Goal: Task Accomplishment & Management: Complete application form

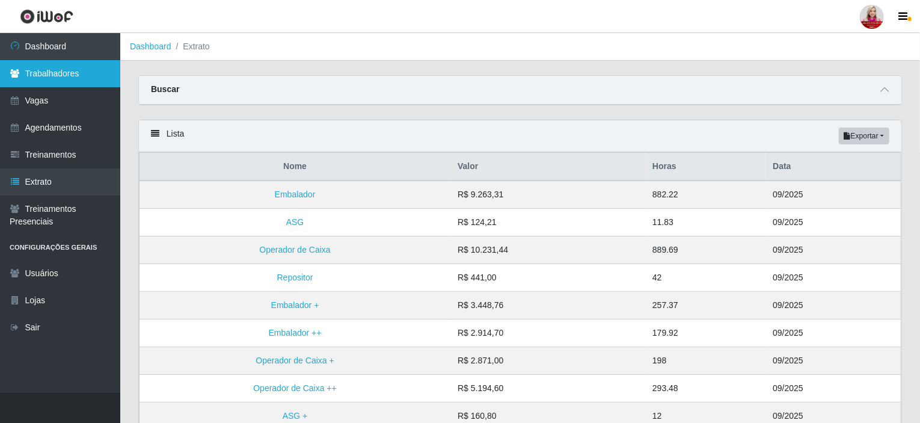
click at [66, 85] on link "Trabalhadores" at bounding box center [60, 73] width 120 height 27
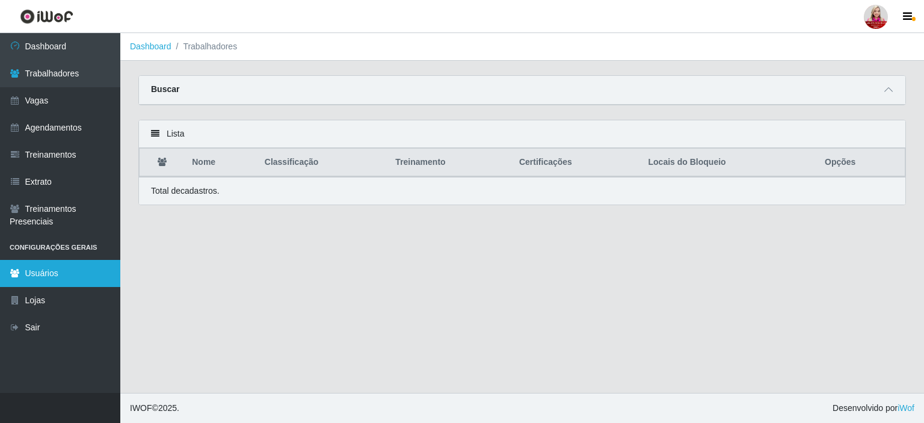
click at [46, 280] on link "Usuários" at bounding box center [60, 273] width 120 height 27
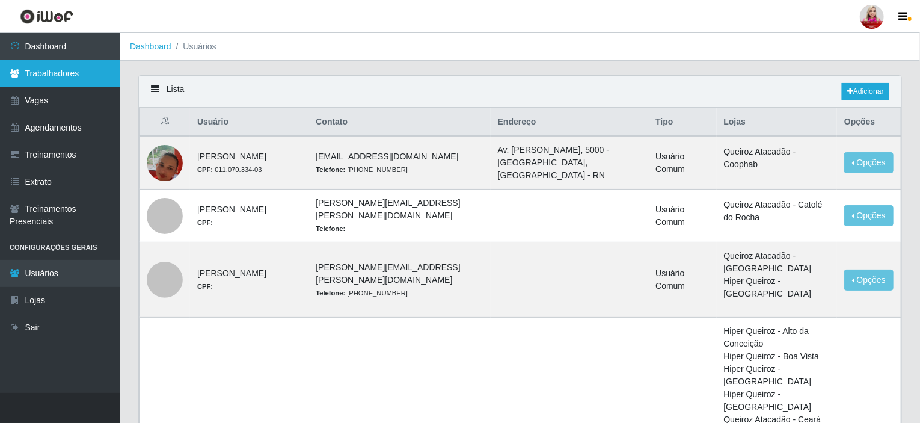
click at [75, 79] on link "Trabalhadores" at bounding box center [60, 73] width 120 height 27
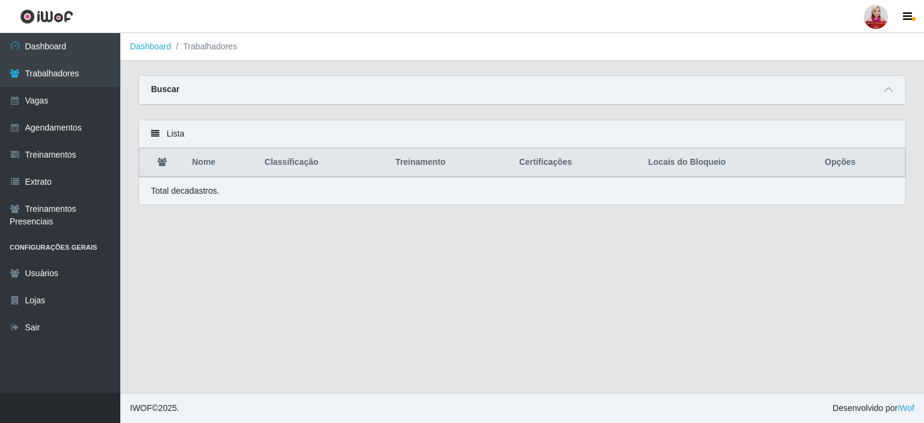
click at [214, 90] on div "Buscar" at bounding box center [522, 90] width 766 height 29
click at [212, 97] on div "Buscar" at bounding box center [522, 90] width 766 height 29
click at [888, 90] on icon at bounding box center [888, 89] width 8 height 8
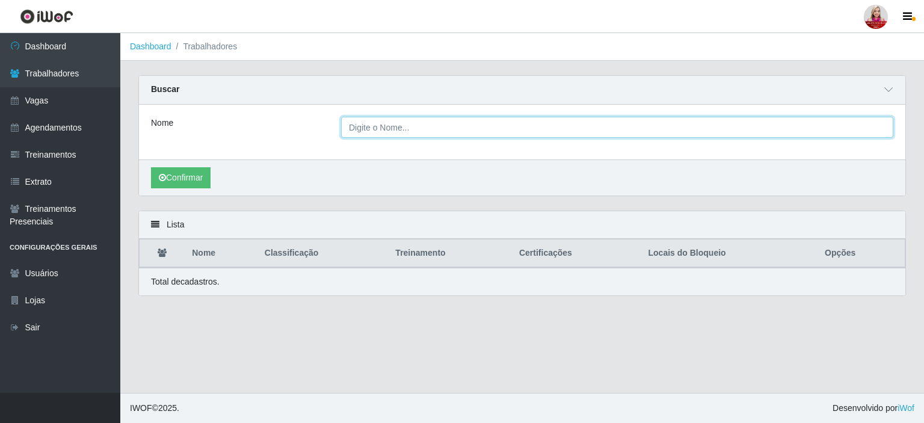
click at [416, 123] on input "Nome" at bounding box center [617, 127] width 552 height 21
type input "[PERSON_NAME]"
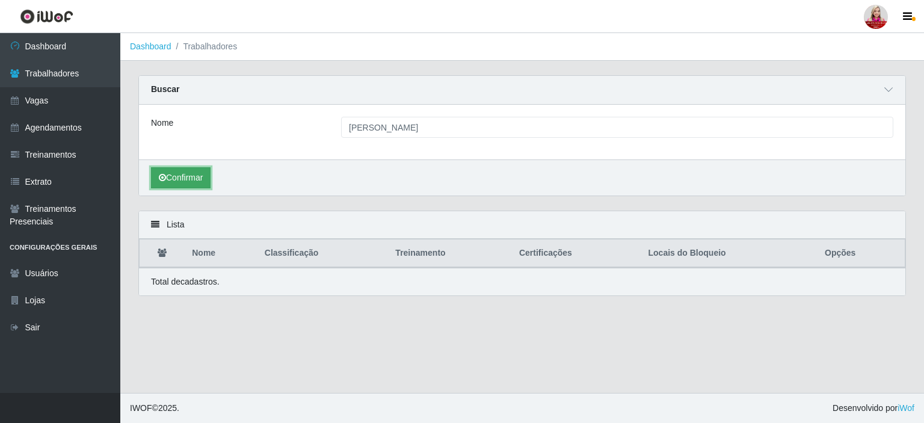
click at [179, 173] on button "Confirmar" at bounding box center [181, 177] width 60 height 21
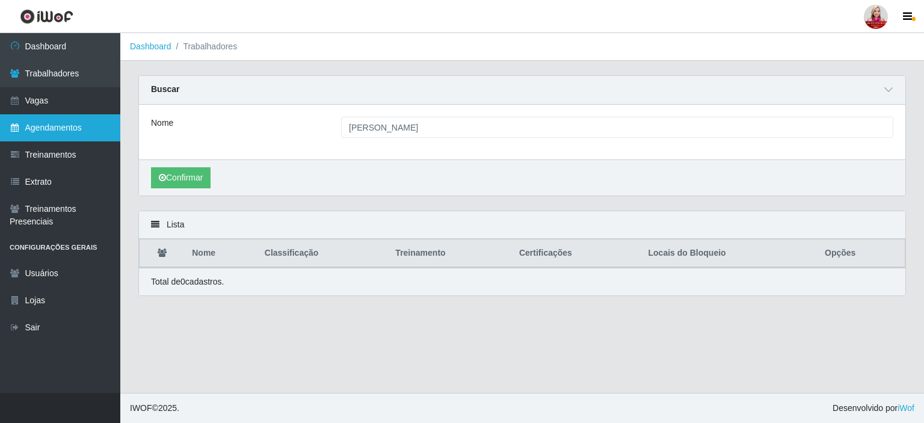
click at [80, 115] on link "Agendamentos" at bounding box center [60, 127] width 120 height 27
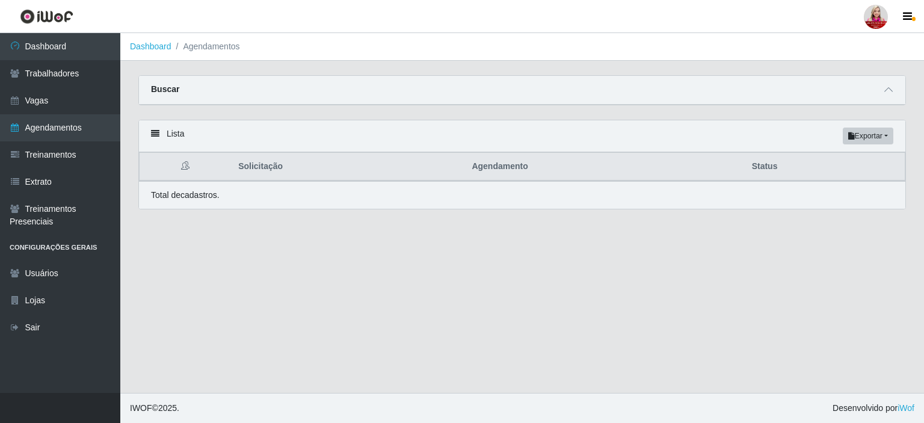
click at [237, 100] on div "Buscar" at bounding box center [522, 90] width 766 height 29
click at [885, 95] on span at bounding box center [888, 90] width 14 height 14
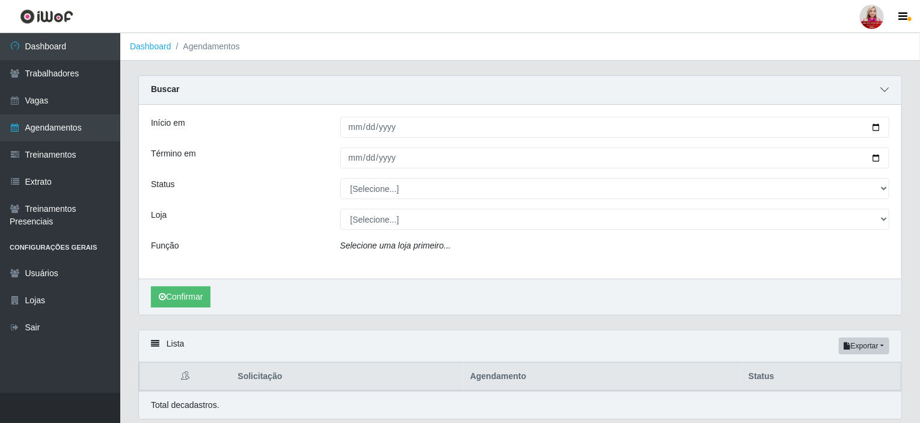
click at [885, 95] on span at bounding box center [885, 90] width 14 height 14
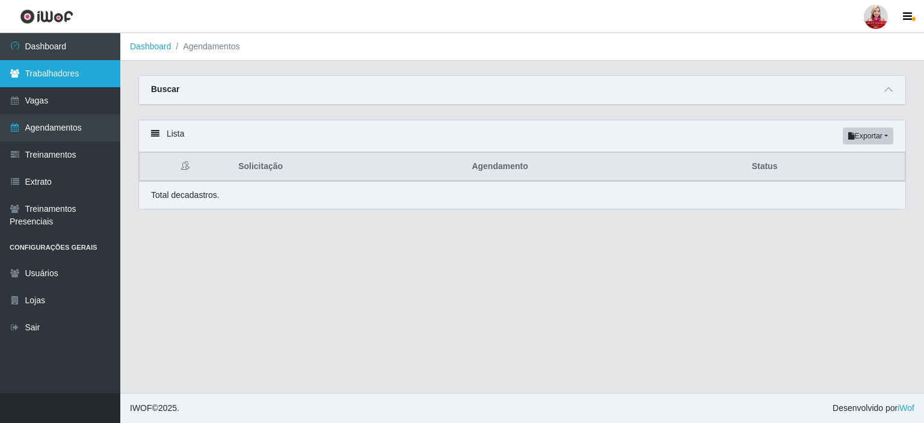
click at [91, 68] on link "Trabalhadores" at bounding box center [60, 73] width 120 height 27
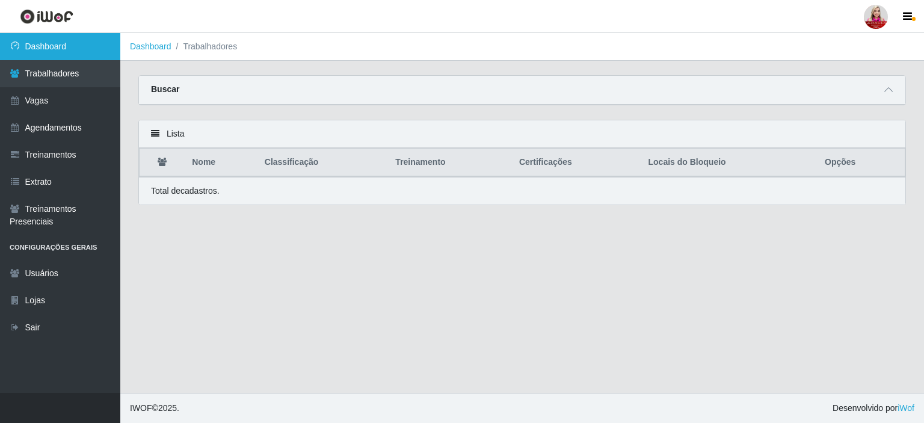
click at [81, 47] on link "Dashboard" at bounding box center [60, 46] width 120 height 27
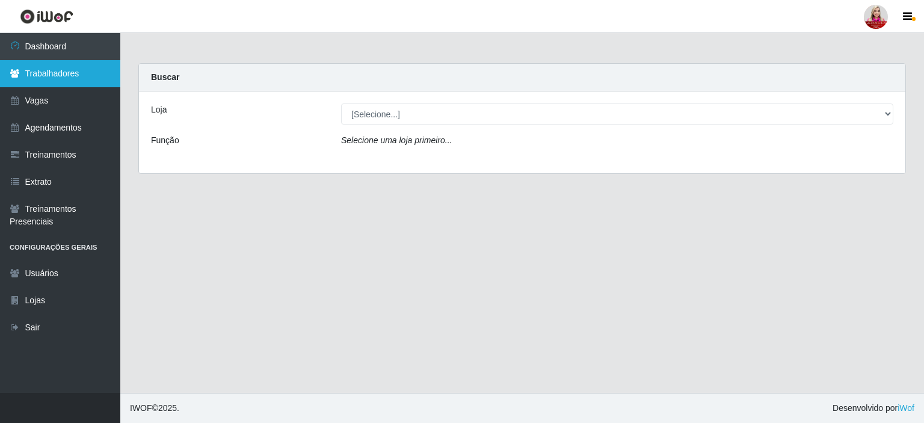
click at [63, 79] on link "Trabalhadores" at bounding box center [60, 73] width 120 height 27
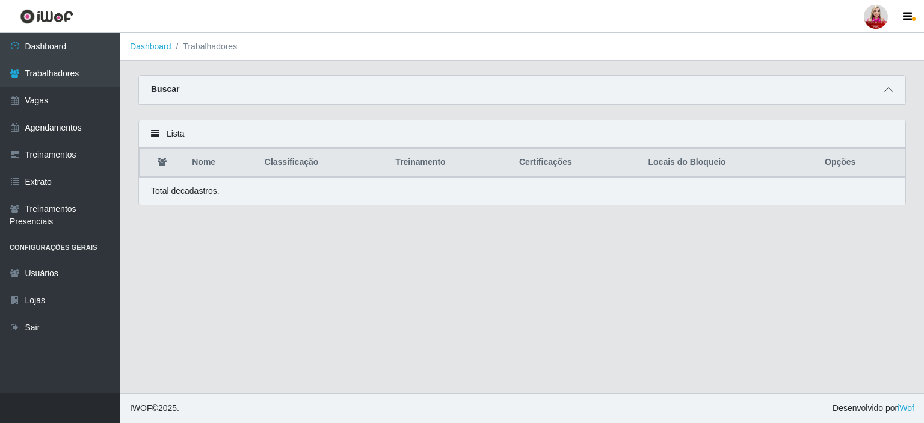
click at [889, 93] on icon at bounding box center [888, 89] width 8 height 8
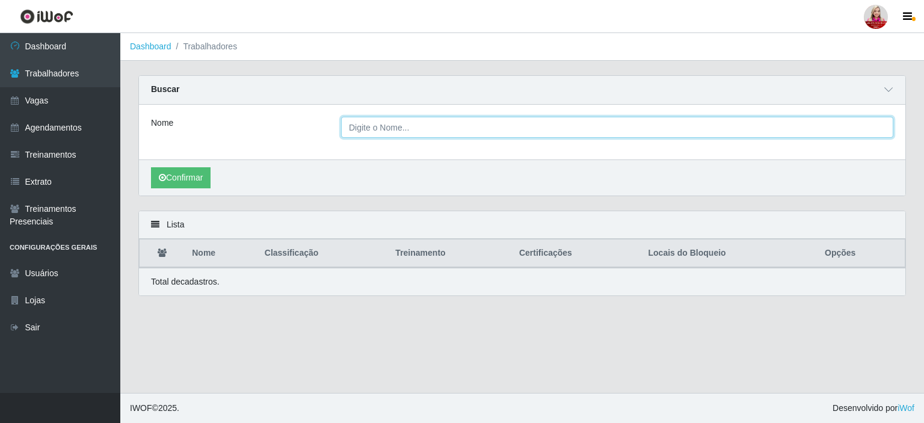
click at [408, 126] on input "Nome" at bounding box center [617, 127] width 552 height 21
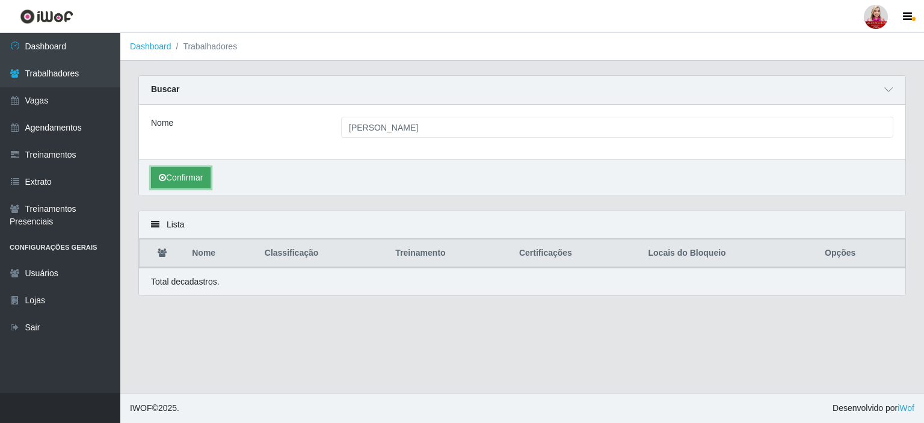
click at [173, 176] on button "Confirmar" at bounding box center [181, 177] width 60 height 21
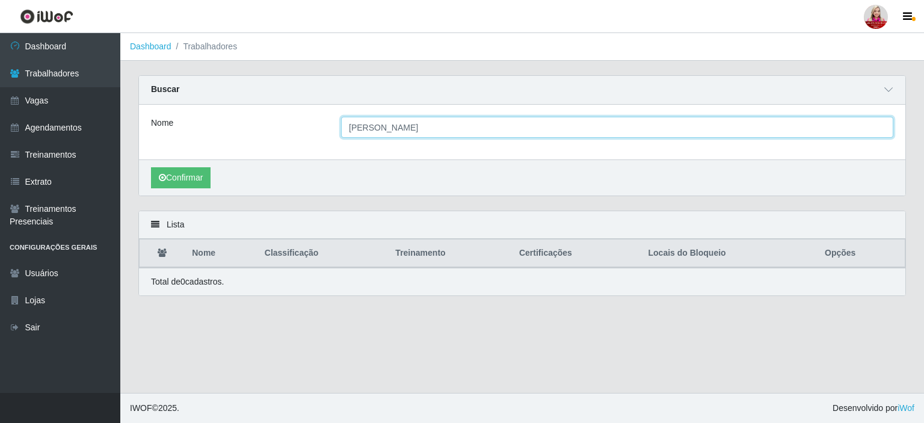
drag, startPoint x: 532, startPoint y: 126, endPoint x: 321, endPoint y: 146, distance: 211.5
click at [321, 146] on div "Nome [PERSON_NAME]" at bounding box center [522, 132] width 766 height 55
type input "[PERSON_NAME] [PERSON_NAME]"
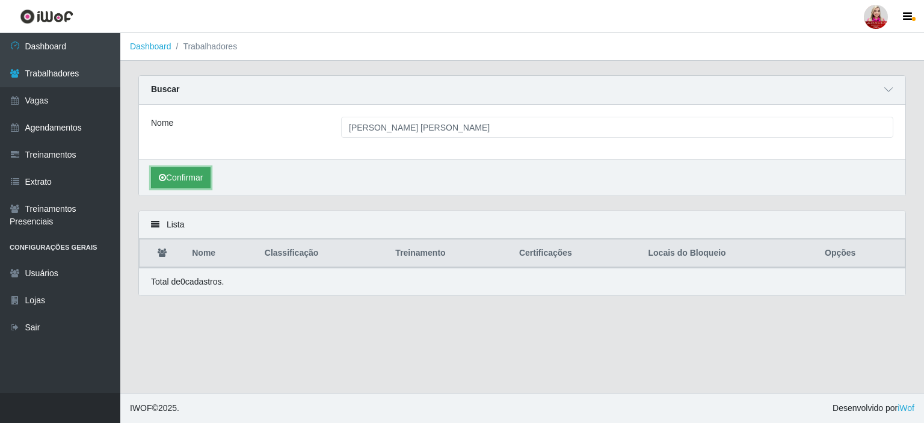
click at [180, 180] on button "Confirmar" at bounding box center [181, 177] width 60 height 21
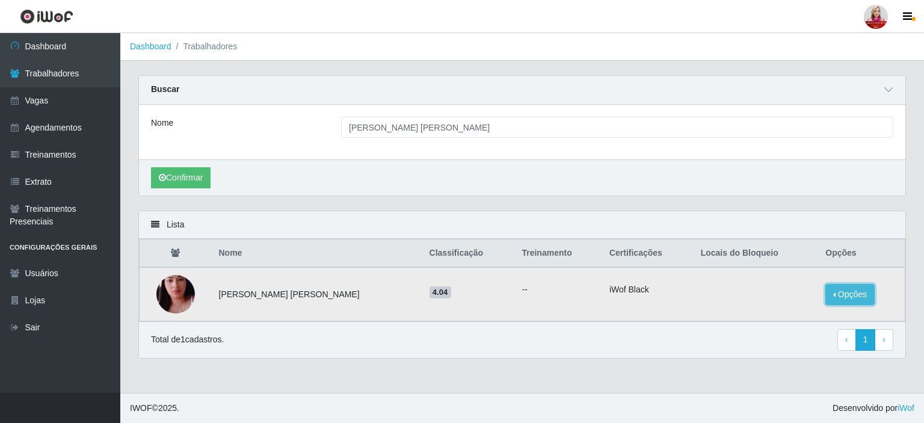
click at [843, 293] on button "Opções" at bounding box center [849, 294] width 49 height 21
click at [775, 307] on button "Bloquear - Loja" at bounding box center [775, 306] width 97 height 25
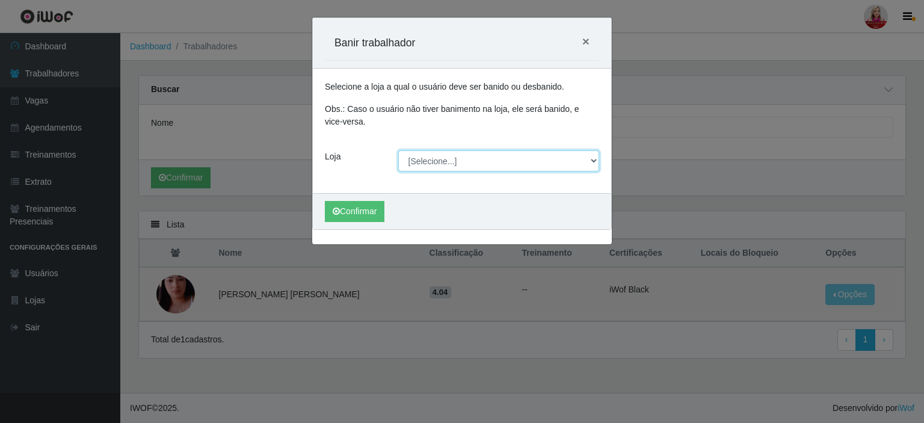
click at [453, 156] on select "[Selecione...] Queiroz [GEOGRAPHIC_DATA] - [GEOGRAPHIC_DATA] [PERSON_NAME][GEOG…" at bounding box center [499, 160] width 202 height 21
select select "464"
click at [398, 150] on select "[Selecione...] Queiroz [GEOGRAPHIC_DATA] - [GEOGRAPHIC_DATA] [PERSON_NAME][GEOG…" at bounding box center [499, 160] width 202 height 21
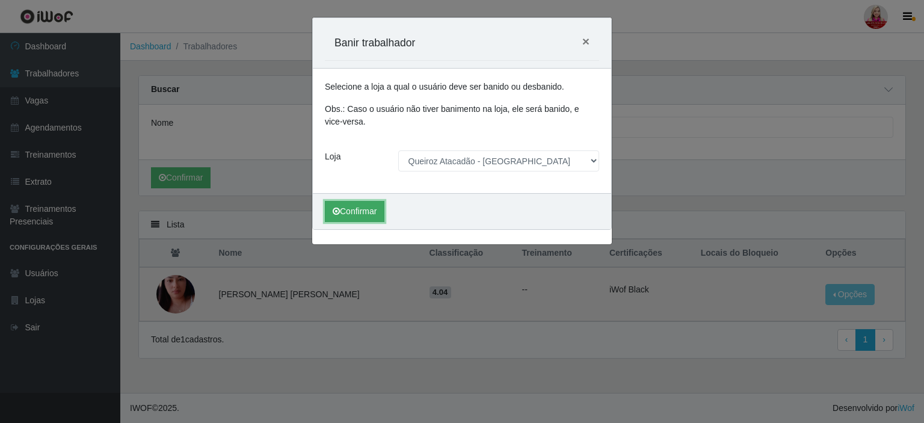
click at [356, 211] on button "Confirmar" at bounding box center [355, 211] width 60 height 21
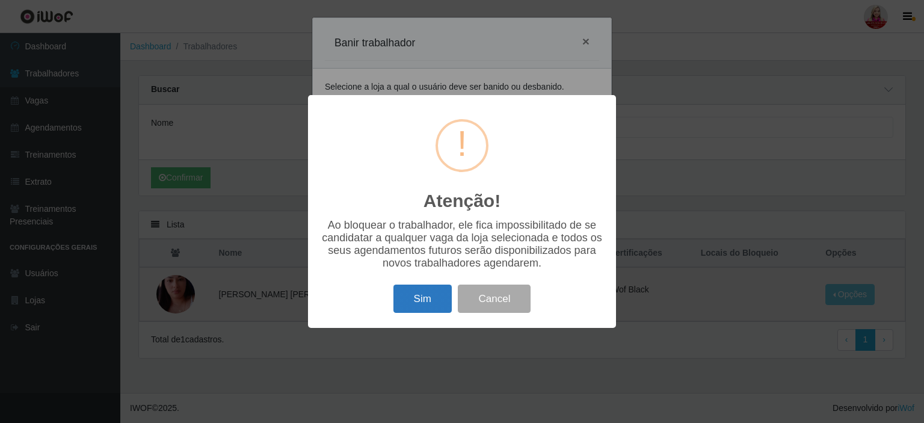
click at [418, 305] on button "Sim" at bounding box center [422, 299] width 58 height 28
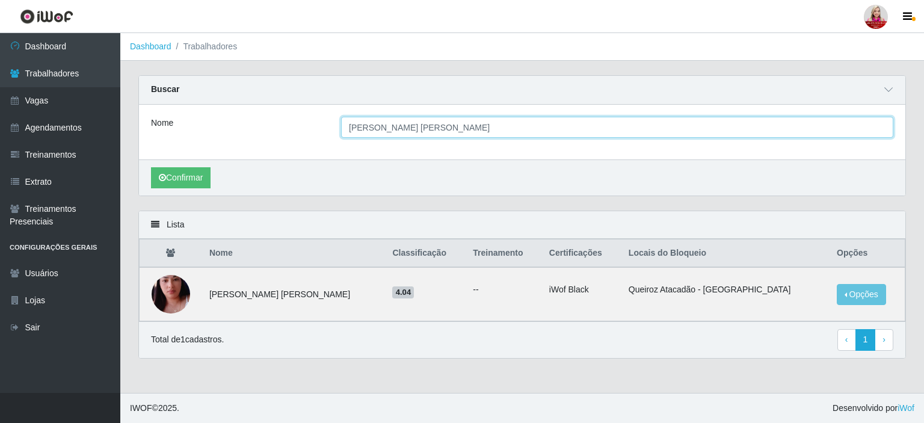
drag, startPoint x: 470, startPoint y: 130, endPoint x: 250, endPoint y: 145, distance: 220.1
click at [250, 145] on div "Nome [PERSON_NAME] [PERSON_NAME]" at bounding box center [522, 132] width 766 height 55
type input "[PERSON_NAME] [PERSON_NAME]"
click at [151, 167] on button "Confirmar" at bounding box center [181, 177] width 60 height 21
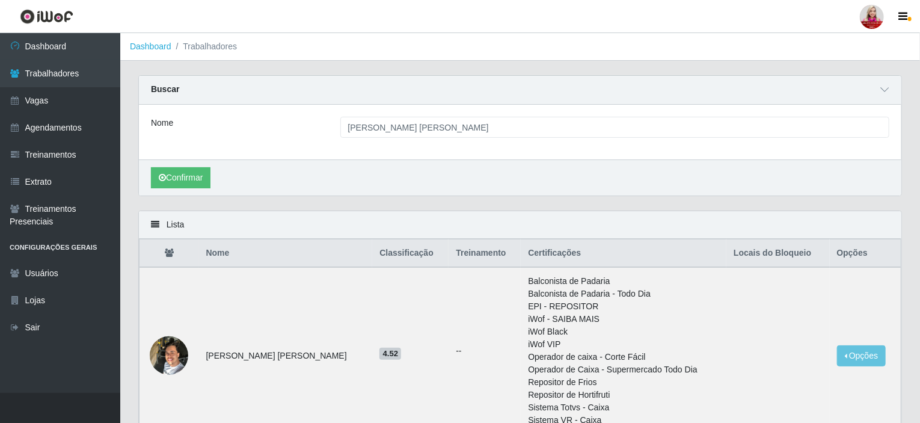
click at [186, 192] on div "Confirmar" at bounding box center [520, 177] width 763 height 36
click at [168, 351] on img at bounding box center [169, 355] width 38 height 51
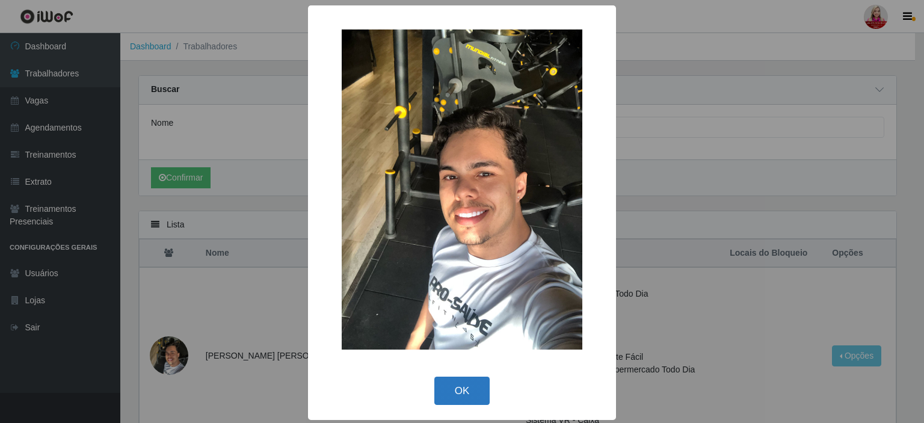
click at [471, 399] on button "OK" at bounding box center [462, 391] width 56 height 28
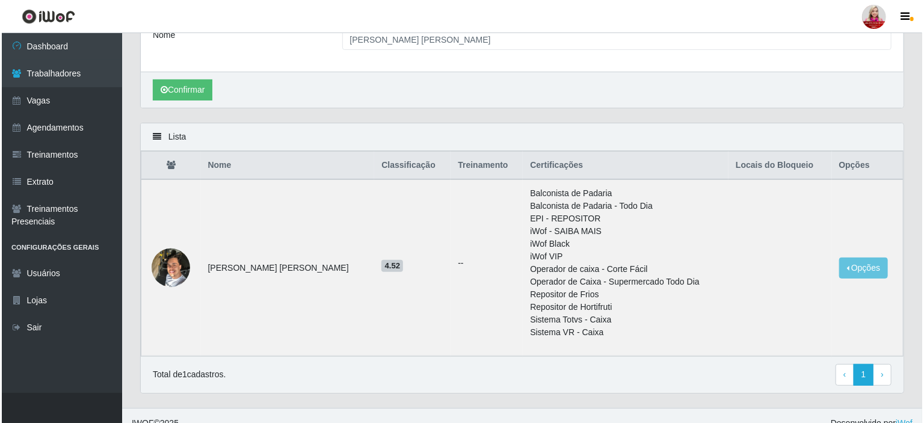
scroll to position [91, 0]
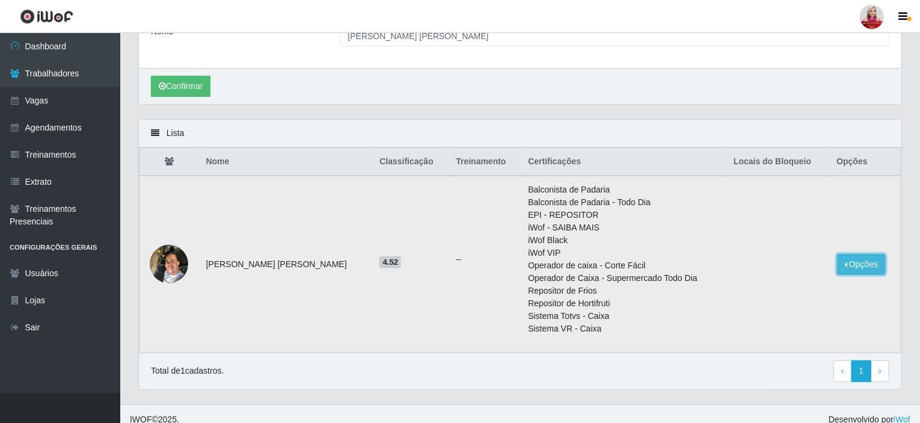
click at [856, 266] on button "Opções" at bounding box center [861, 264] width 49 height 21
click at [784, 285] on button "Bloquear - Loja" at bounding box center [787, 292] width 97 height 25
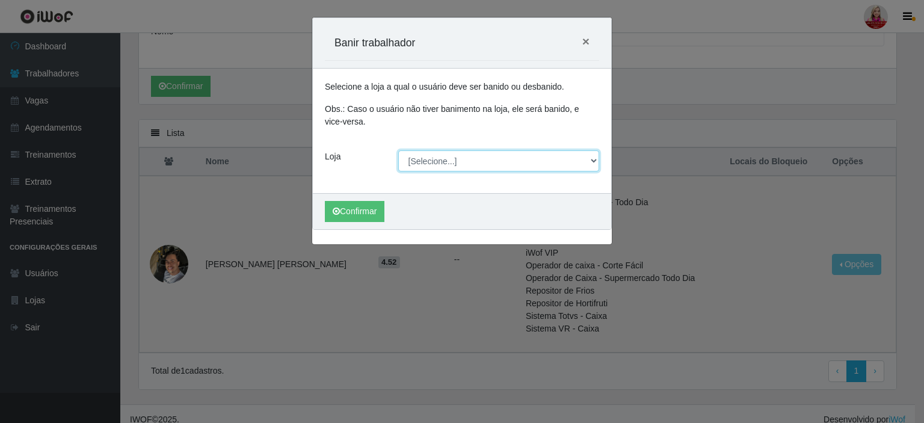
click at [433, 164] on select "[Selecione...] Queiroz [GEOGRAPHIC_DATA] - [GEOGRAPHIC_DATA] [PERSON_NAME][GEOG…" at bounding box center [499, 160] width 202 height 21
select select "464"
click at [398, 150] on select "[Selecione...] Queiroz [GEOGRAPHIC_DATA] - [GEOGRAPHIC_DATA] [PERSON_NAME][GEOG…" at bounding box center [499, 160] width 202 height 21
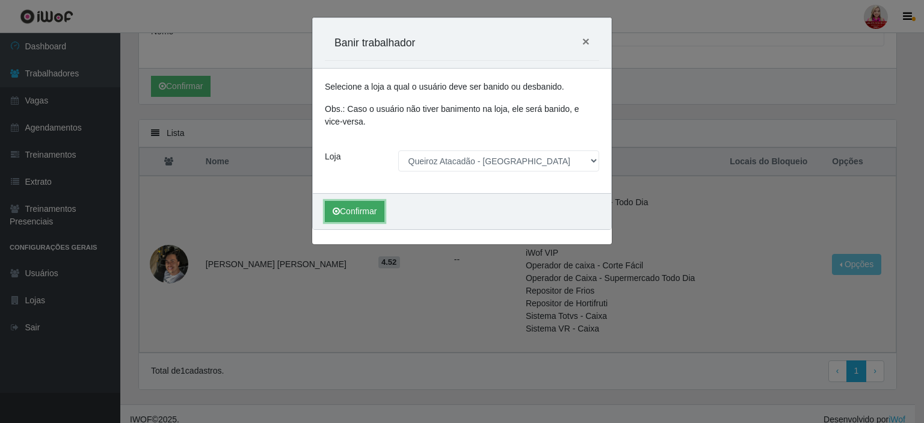
click at [366, 215] on button "Confirmar" at bounding box center [355, 211] width 60 height 21
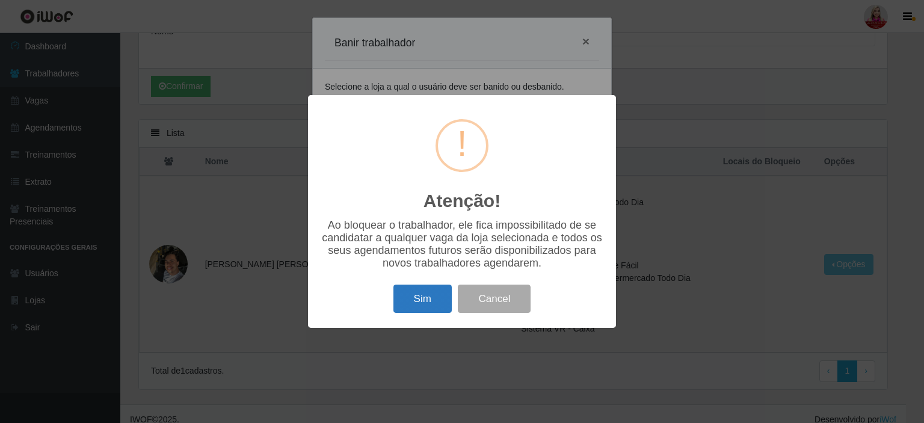
click at [418, 300] on button "Sim" at bounding box center [422, 299] width 58 height 28
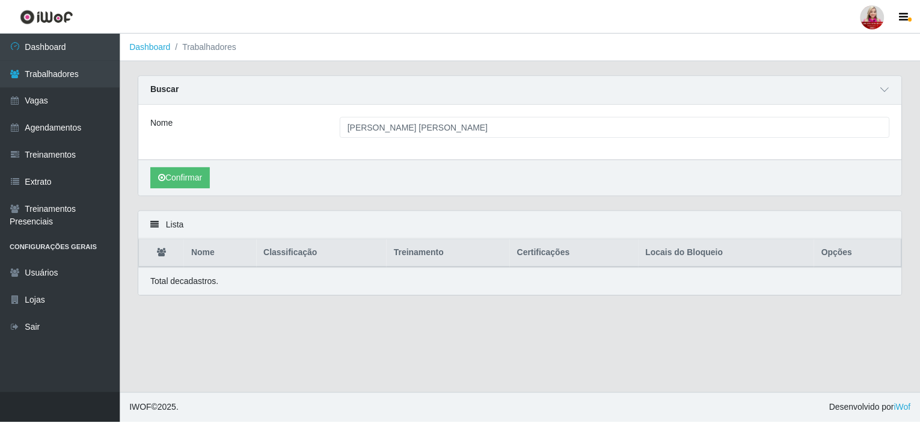
scroll to position [0, 0]
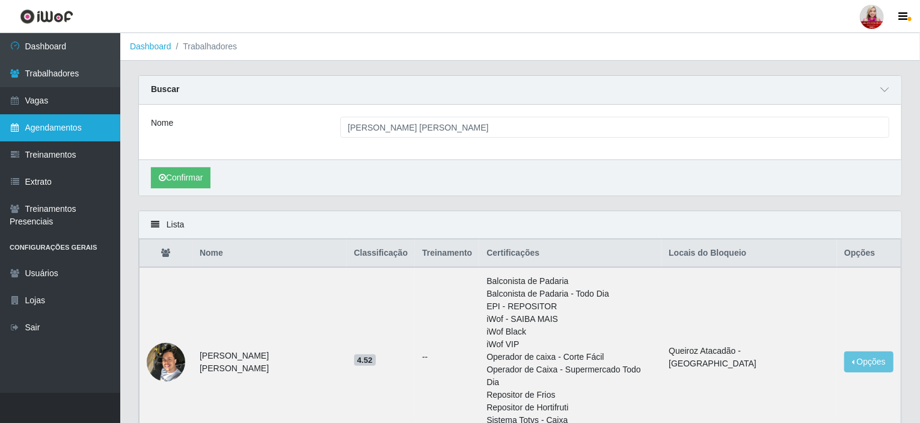
click at [63, 138] on link "Agendamentos" at bounding box center [60, 127] width 120 height 27
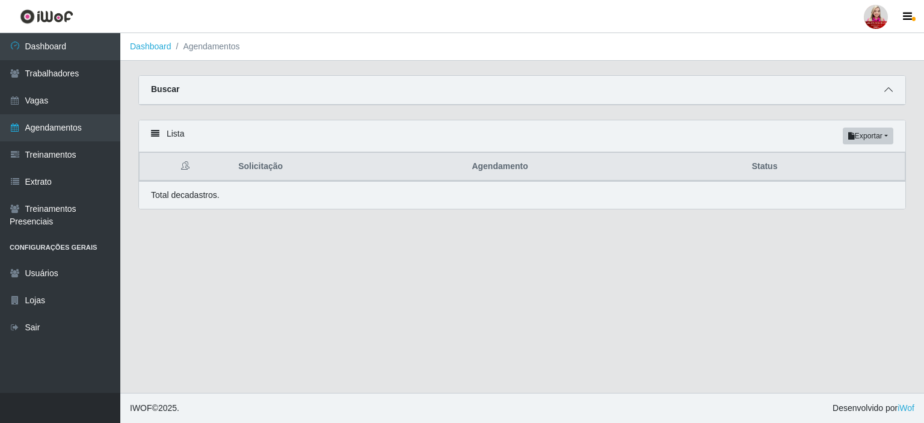
click at [889, 90] on icon at bounding box center [888, 89] width 8 height 8
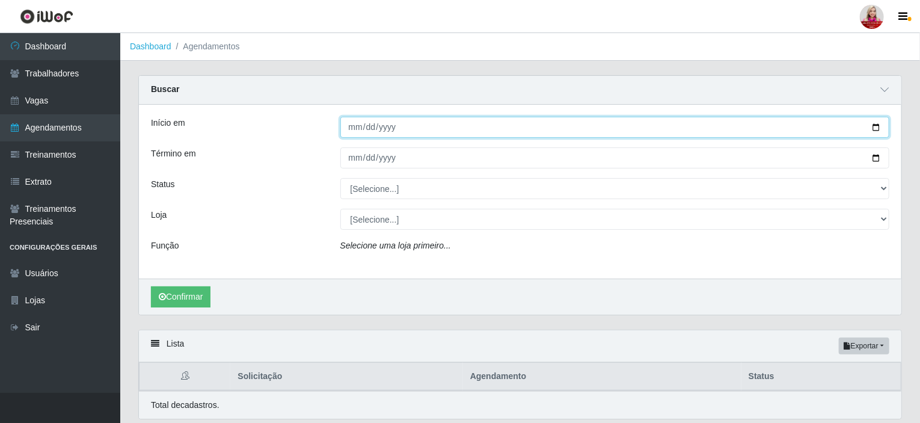
click at [877, 127] on input "Início em" at bounding box center [615, 127] width 550 height 21
type input "[DATE]"
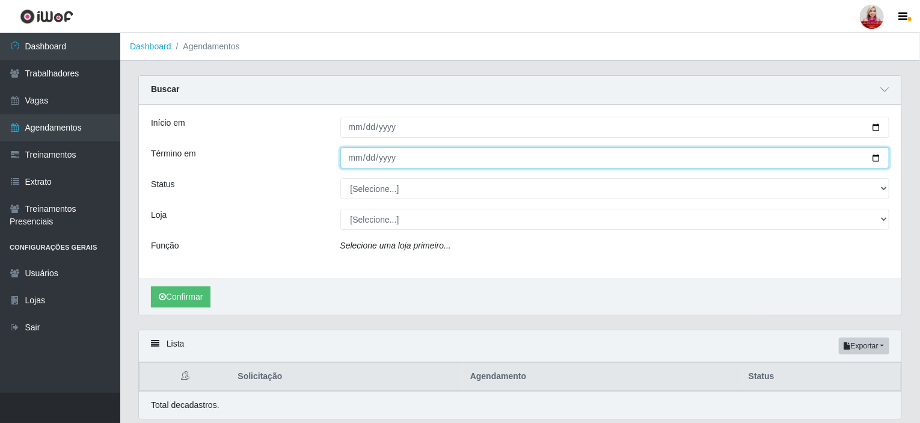
click at [349, 160] on input "Término em" at bounding box center [615, 157] width 550 height 21
type input "[DATE]"
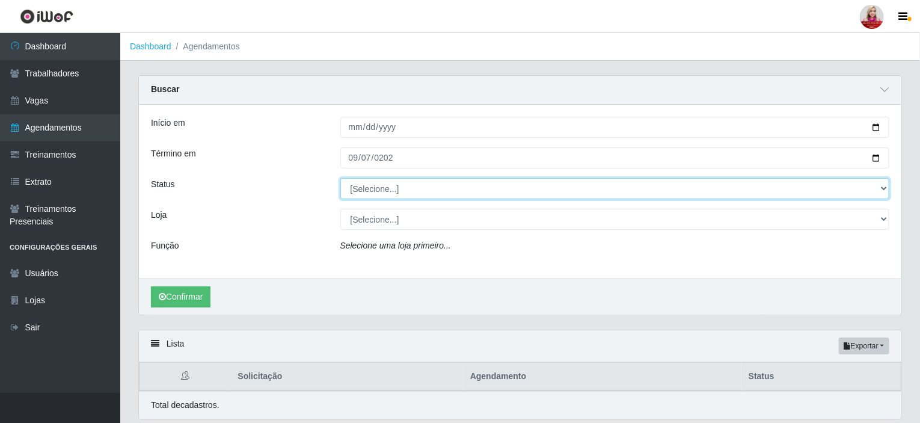
click at [381, 185] on select "[Selecione...] AGENDADO AGUARDANDO LIBERAR EM ANDAMENTO EM REVISÃO FINALIZADO C…" at bounding box center [615, 188] width 550 height 21
select select "AGUARDANDO LIBERAR"
click at [340, 178] on select "[Selecione...] AGENDADO AGUARDANDO LIBERAR EM ANDAMENTO EM REVISÃO FINALIZADO C…" at bounding box center [615, 188] width 550 height 21
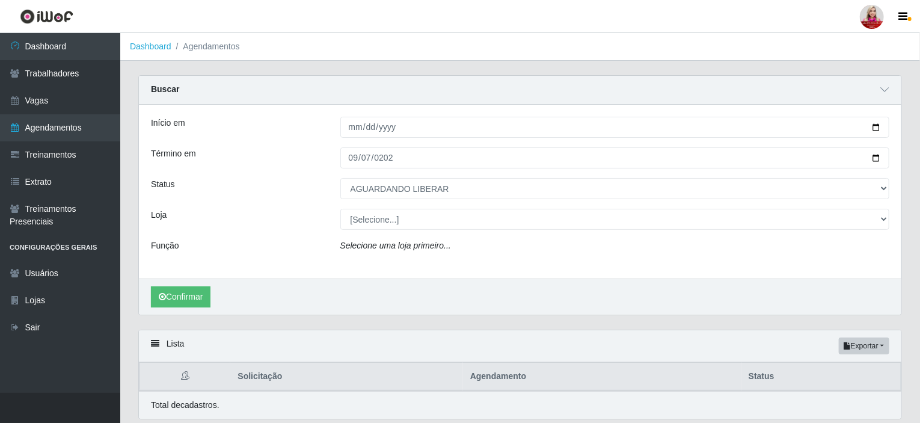
click at [393, 230] on div "Início em [DATE] Término em [DATE] Status [Selecione...] AGENDADO AGUARDANDO LI…" at bounding box center [520, 192] width 763 height 174
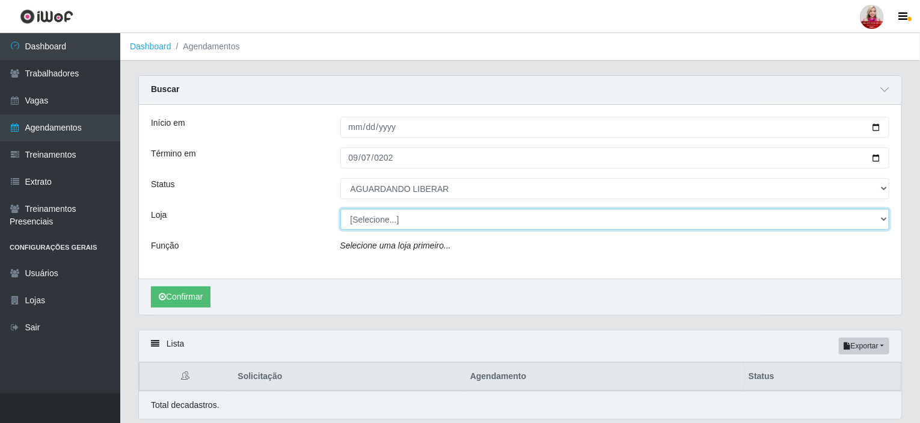
click at [393, 219] on select "[Selecione...] Queiroz [GEOGRAPHIC_DATA] - [GEOGRAPHIC_DATA] [PERSON_NAME][GEOG…" at bounding box center [615, 219] width 550 height 21
select select "523"
click at [340, 209] on select "[Selecione...] Queiroz [GEOGRAPHIC_DATA] - [GEOGRAPHIC_DATA] [PERSON_NAME][GEOG…" at bounding box center [615, 219] width 550 height 21
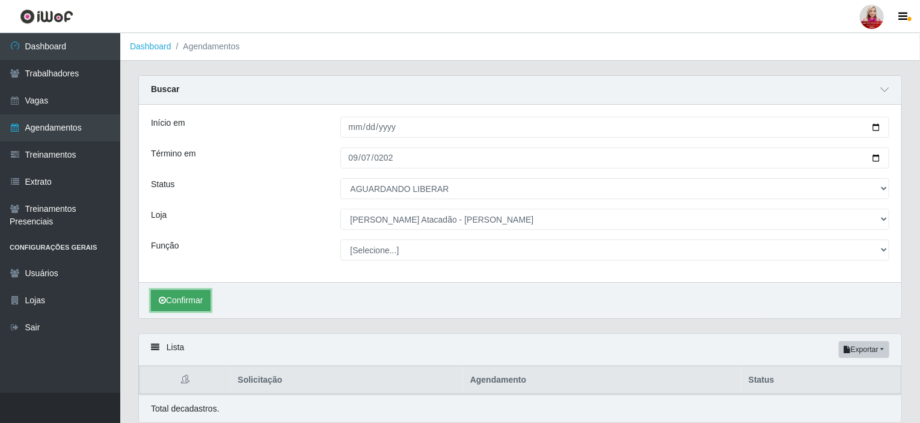
click at [176, 295] on button "Confirmar" at bounding box center [181, 300] width 60 height 21
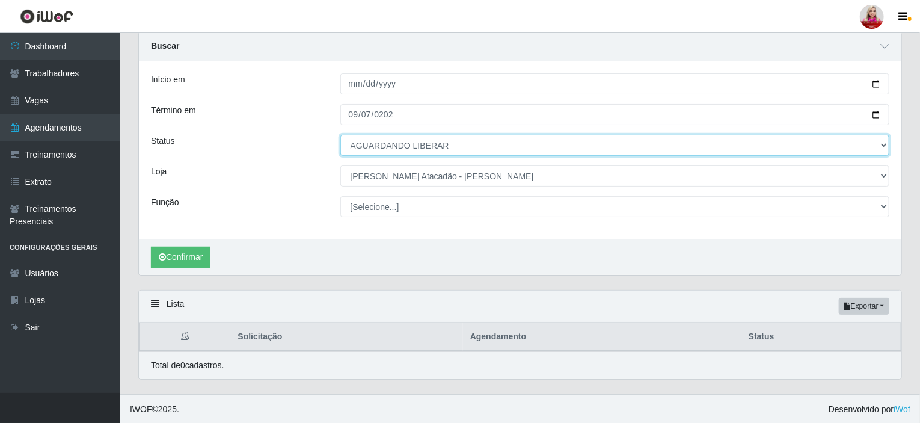
click at [608, 143] on select "[Selecione...] AGENDADO AGUARDANDO LIBERAR EM ANDAMENTO EM REVISÃO FINALIZADO C…" at bounding box center [615, 145] width 550 height 21
click at [340, 135] on select "[Selecione...] AGENDADO AGUARDANDO LIBERAR EM ANDAMENTO EM REVISÃO FINALIZADO C…" at bounding box center [615, 145] width 550 height 21
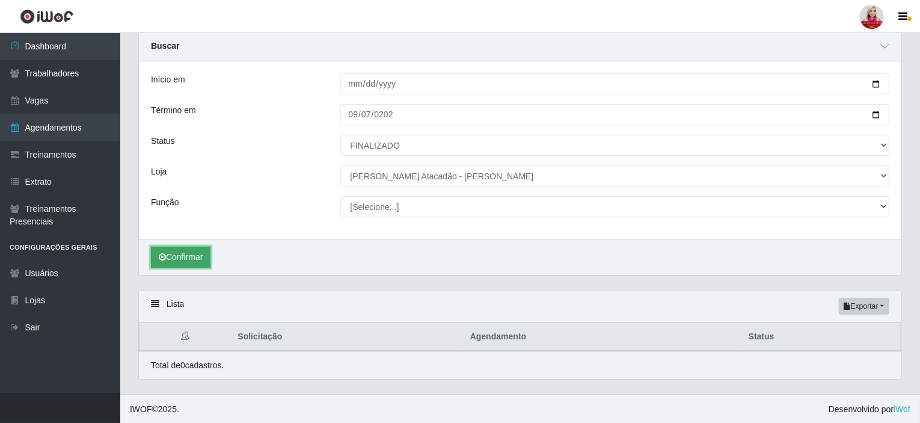
click at [188, 260] on button "Confirmar" at bounding box center [181, 257] width 60 height 21
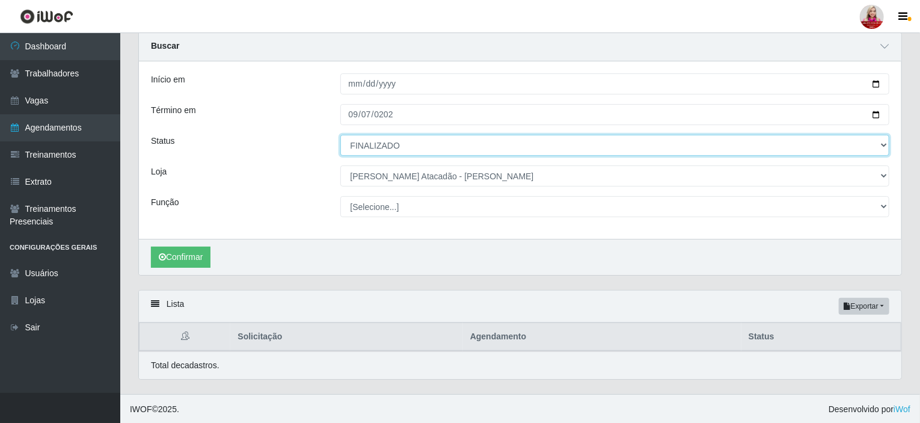
click at [485, 144] on select "[Selecione...] AGENDADO AGUARDANDO LIBERAR EM ANDAMENTO EM REVISÃO FINALIZADO C…" at bounding box center [615, 145] width 550 height 21
click at [340, 135] on select "[Selecione...] AGENDADO AGUARDANDO LIBERAR EM ANDAMENTO EM REVISÃO FINALIZADO C…" at bounding box center [615, 145] width 550 height 21
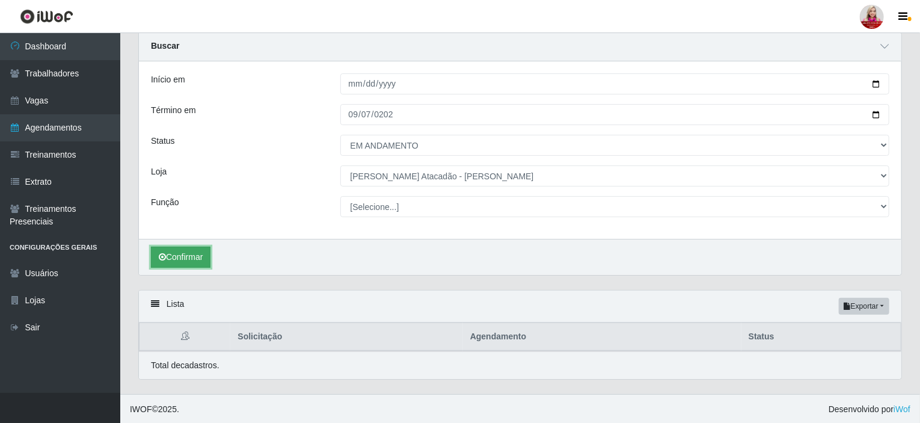
click at [192, 251] on button "Confirmar" at bounding box center [181, 257] width 60 height 21
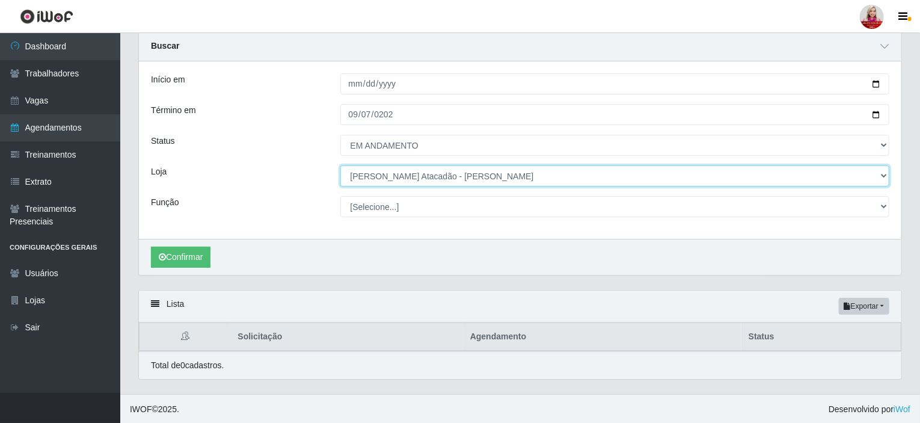
click at [372, 168] on select "[Selecione...] Queiroz [GEOGRAPHIC_DATA] - [GEOGRAPHIC_DATA] [PERSON_NAME][GEOG…" at bounding box center [615, 175] width 550 height 21
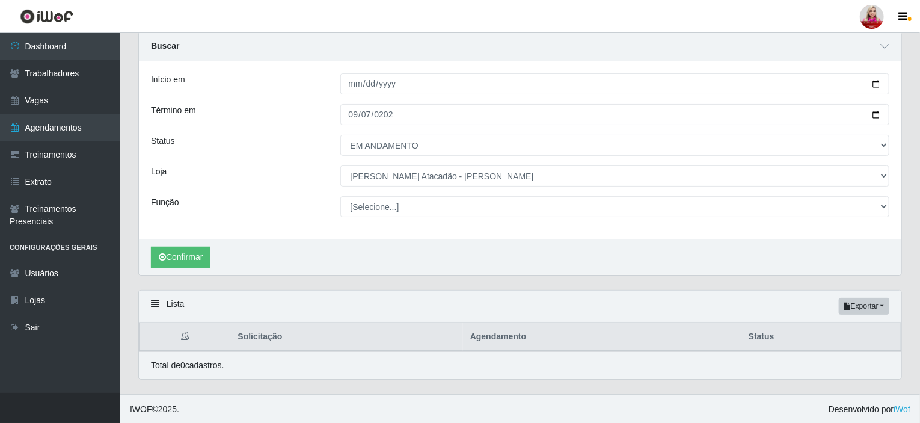
click at [400, 157] on div "Início em [DATE] Término em [DATE] Status [Selecione...] AGENDADO AGUARDANDO LI…" at bounding box center [520, 149] width 763 height 177
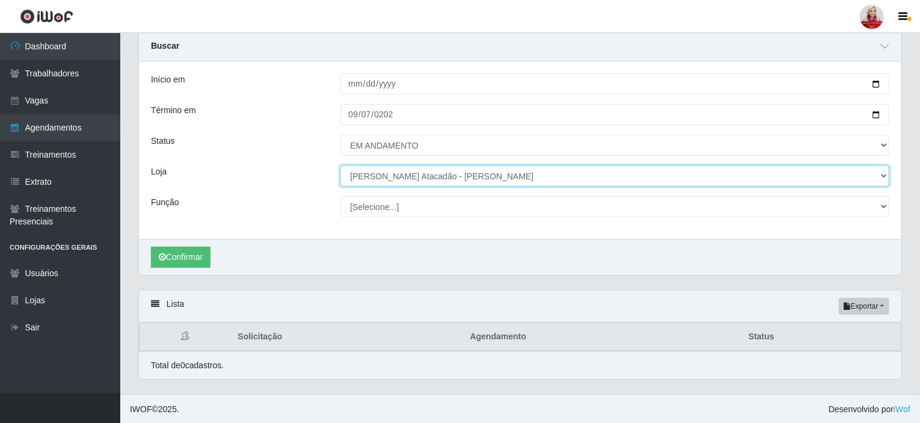
click at [416, 176] on select "[Selecione...] Queiroz [GEOGRAPHIC_DATA] - [GEOGRAPHIC_DATA] [PERSON_NAME][GEOG…" at bounding box center [615, 175] width 550 height 21
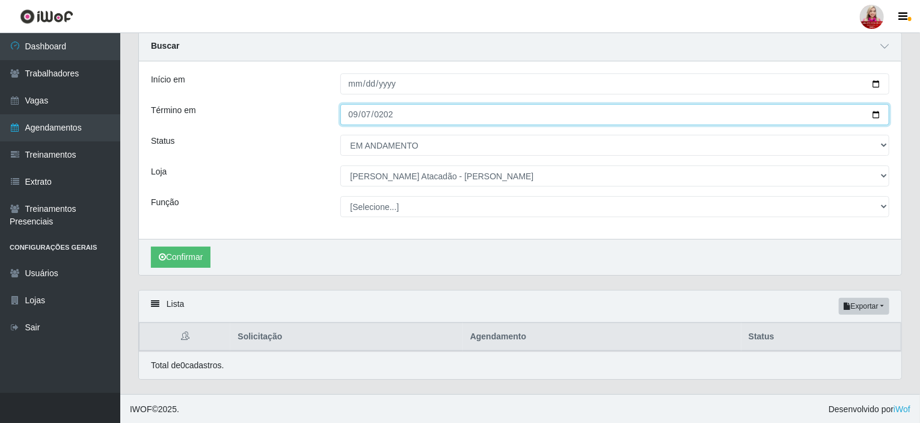
click at [480, 121] on input "[DATE]" at bounding box center [615, 114] width 550 height 21
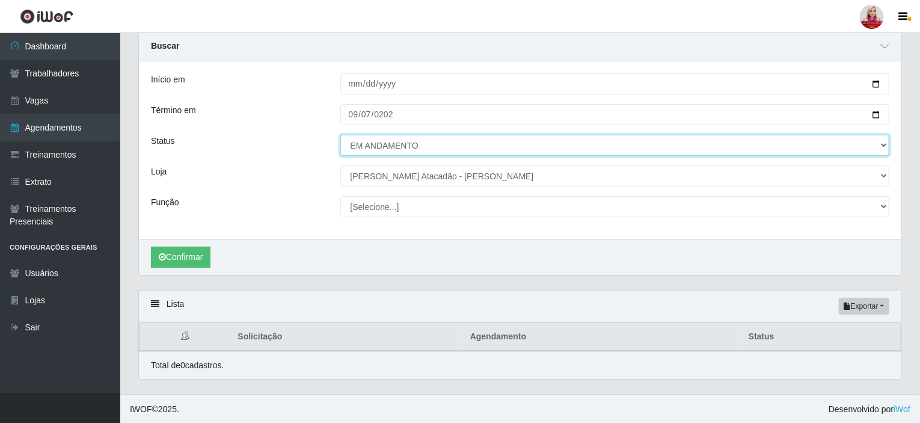
click at [476, 149] on select "[Selecione...] AGENDADO AGUARDANDO LIBERAR EM ANDAMENTO EM REVISÃO FINALIZADO C…" at bounding box center [615, 145] width 550 height 21
select select "AGENDADO"
click at [340, 135] on select "[Selecione...] AGENDADO AGUARDANDO LIBERAR EM ANDAMENTO EM REVISÃO FINALIZADO C…" at bounding box center [615, 145] width 550 height 21
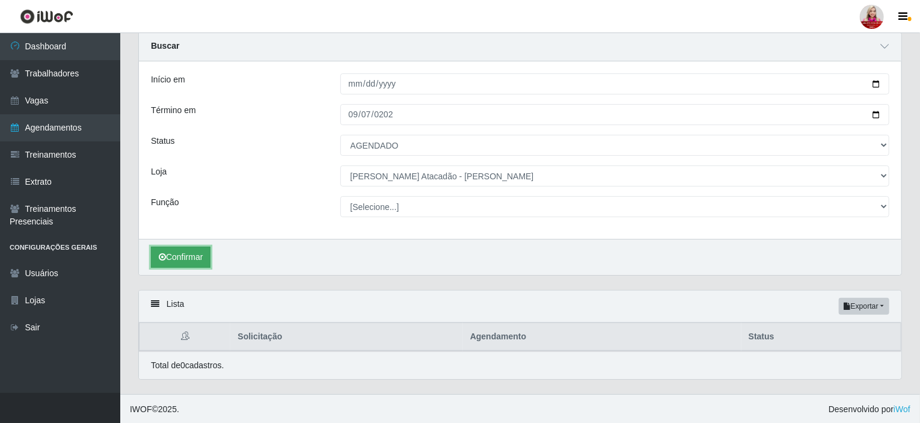
click at [189, 264] on button "Confirmar" at bounding box center [181, 257] width 60 height 21
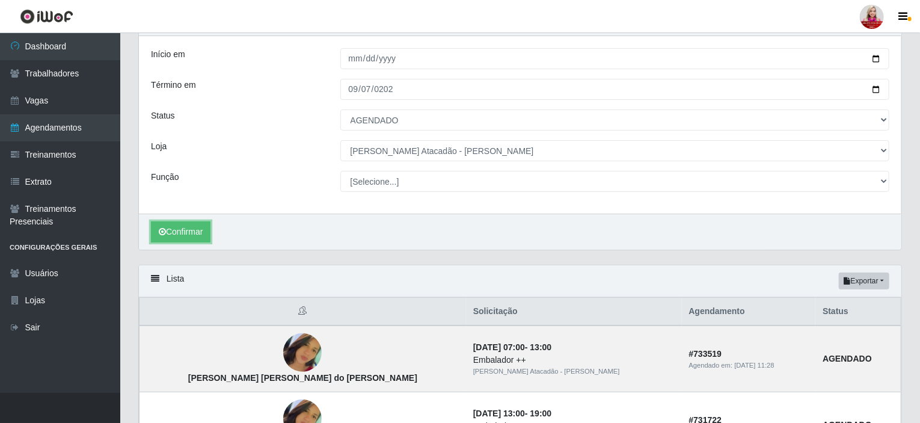
scroll to position [63, 0]
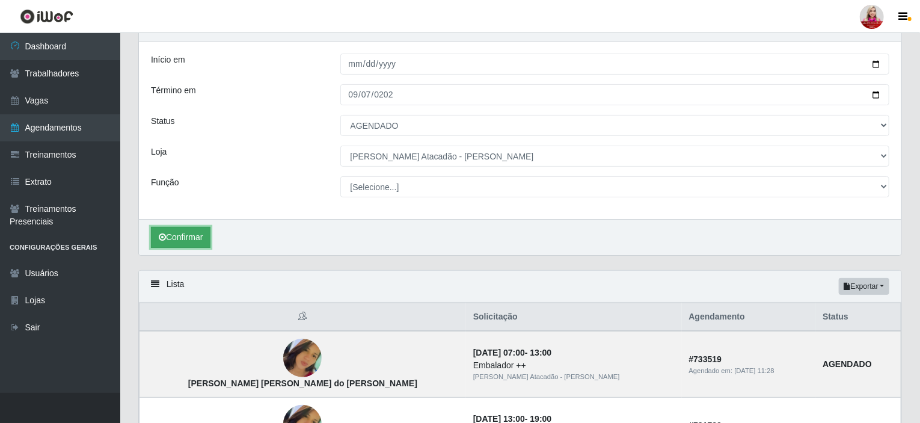
click at [174, 245] on button "Confirmar" at bounding box center [181, 237] width 60 height 21
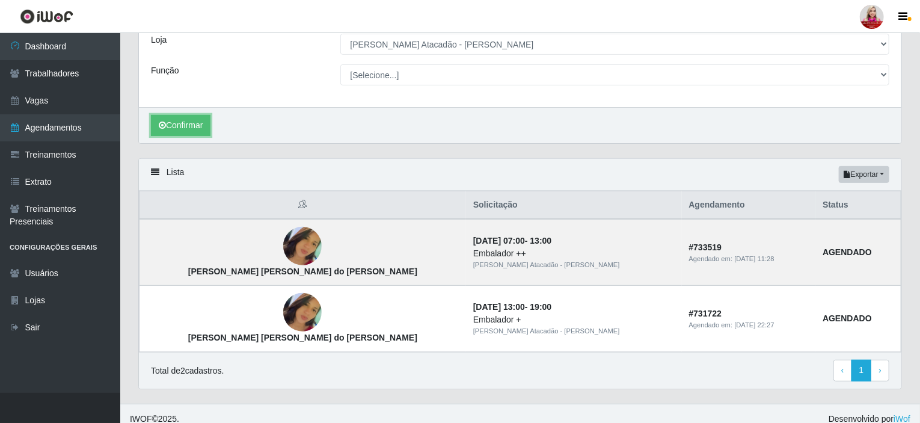
scroll to position [0, 0]
